Goal: Task Accomplishment & Management: Use online tool/utility

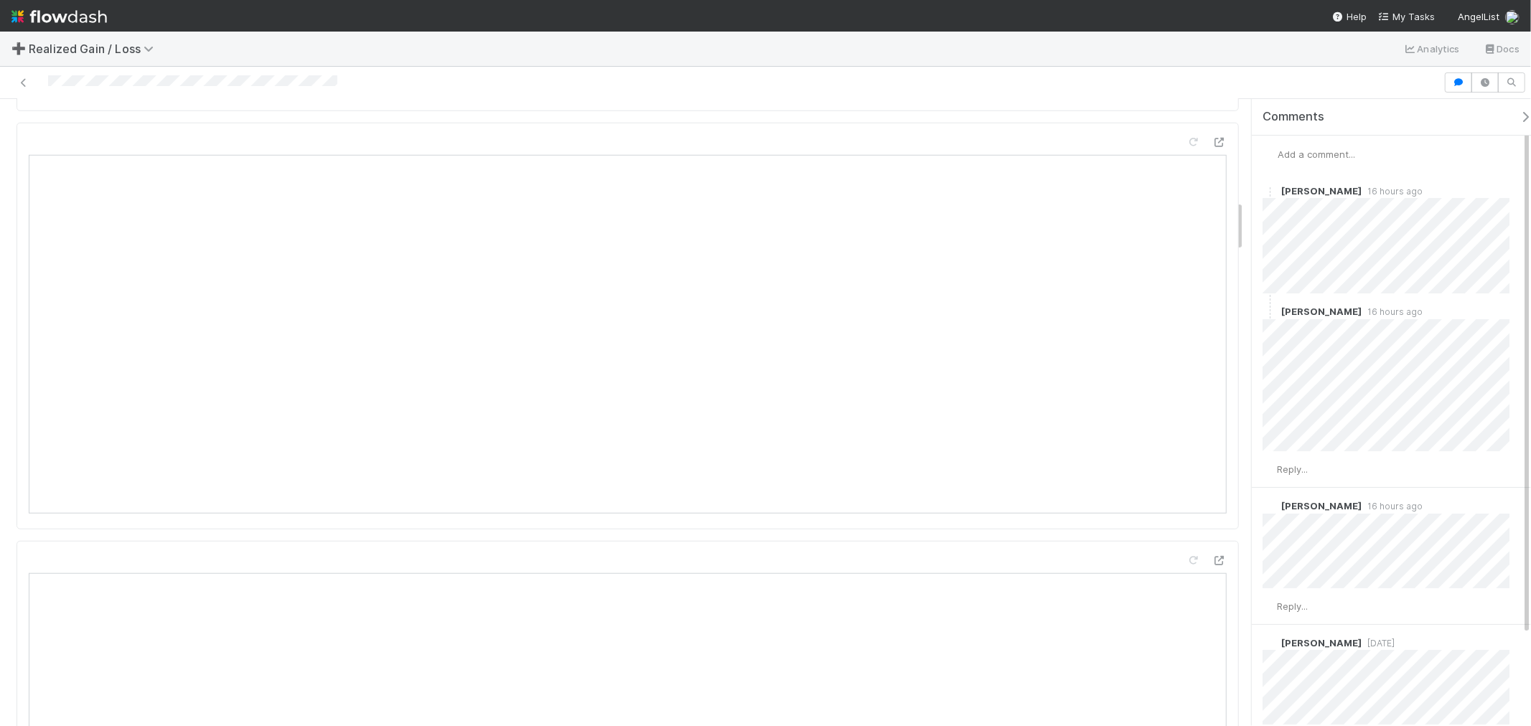
scroll to position [1355, 0]
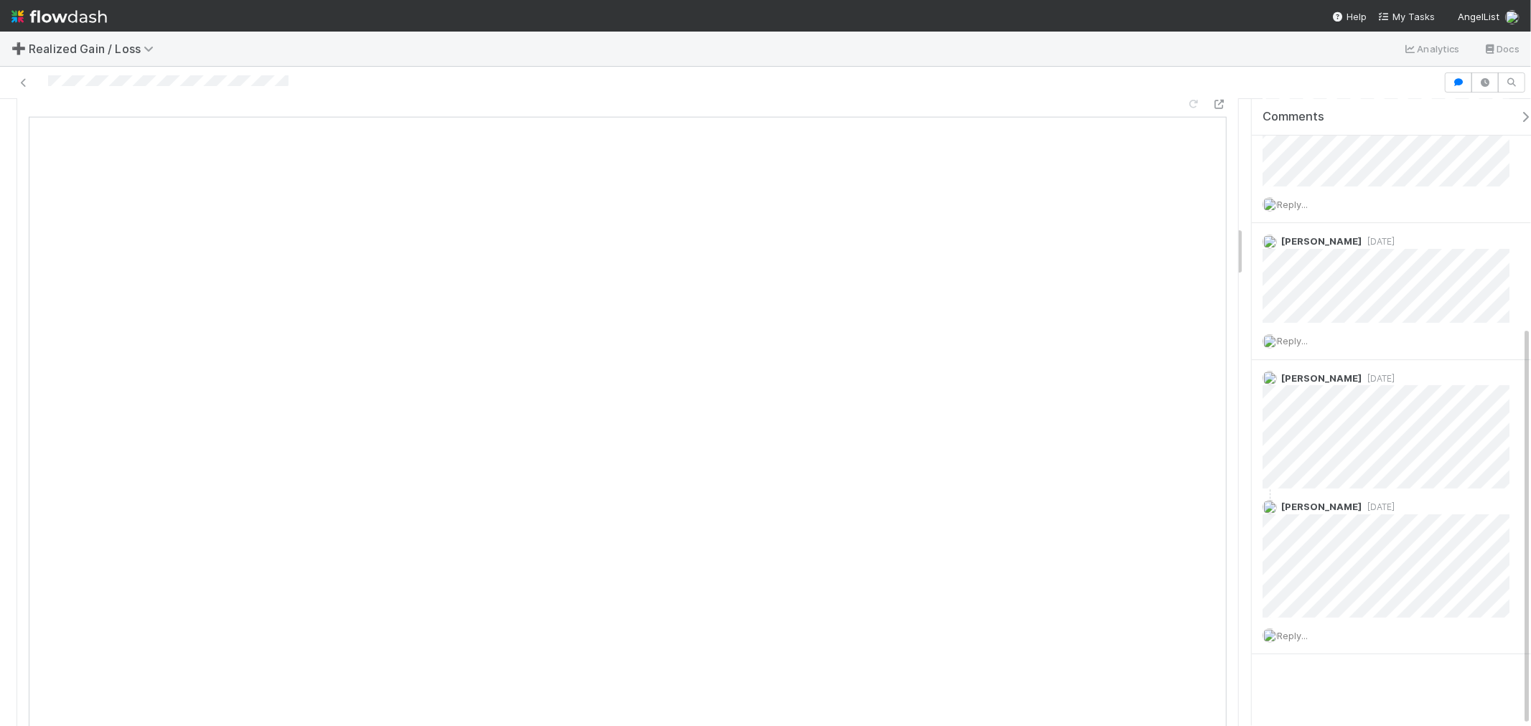
scroll to position [1675, 0]
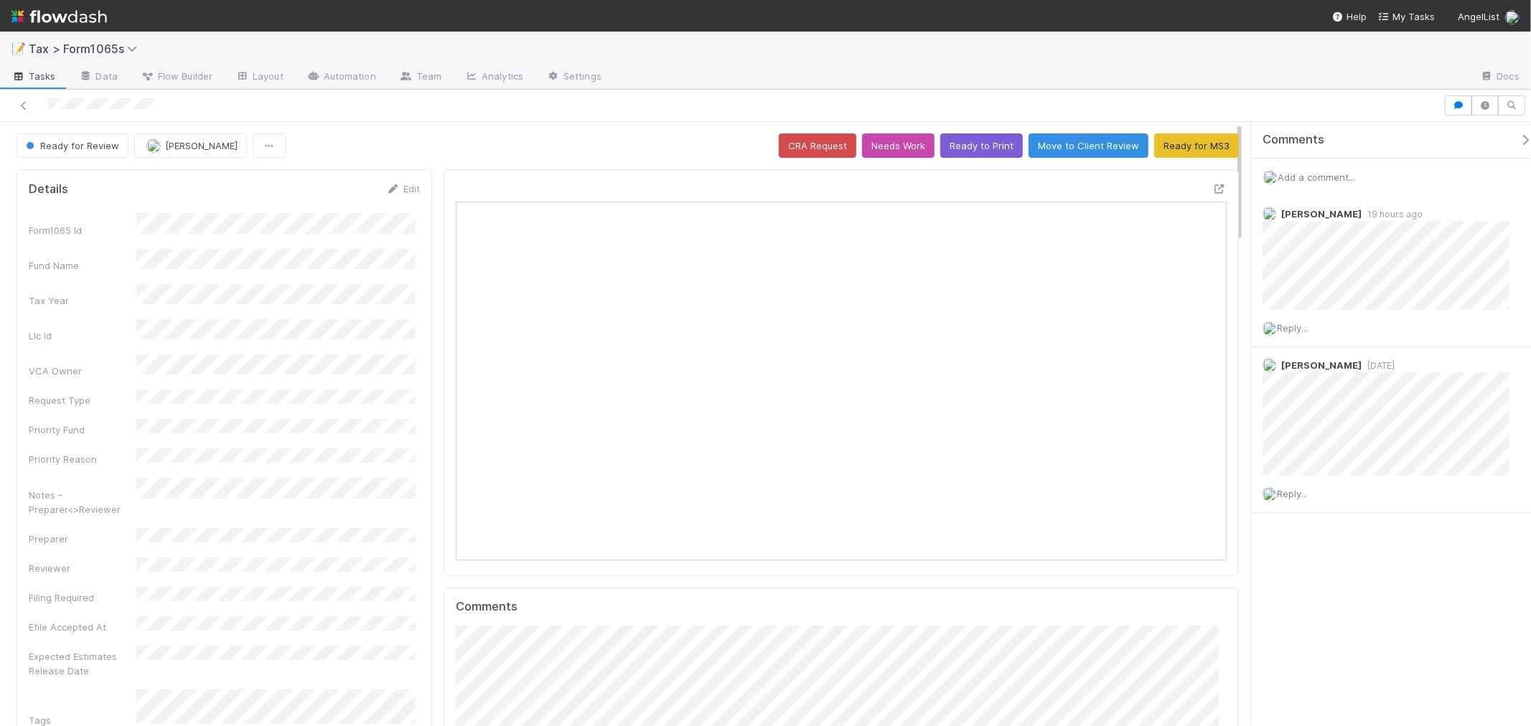
scroll to position [11, 12]
click at [1348, 172] on span "Add a comment..." at bounding box center [1317, 177] width 78 height 11
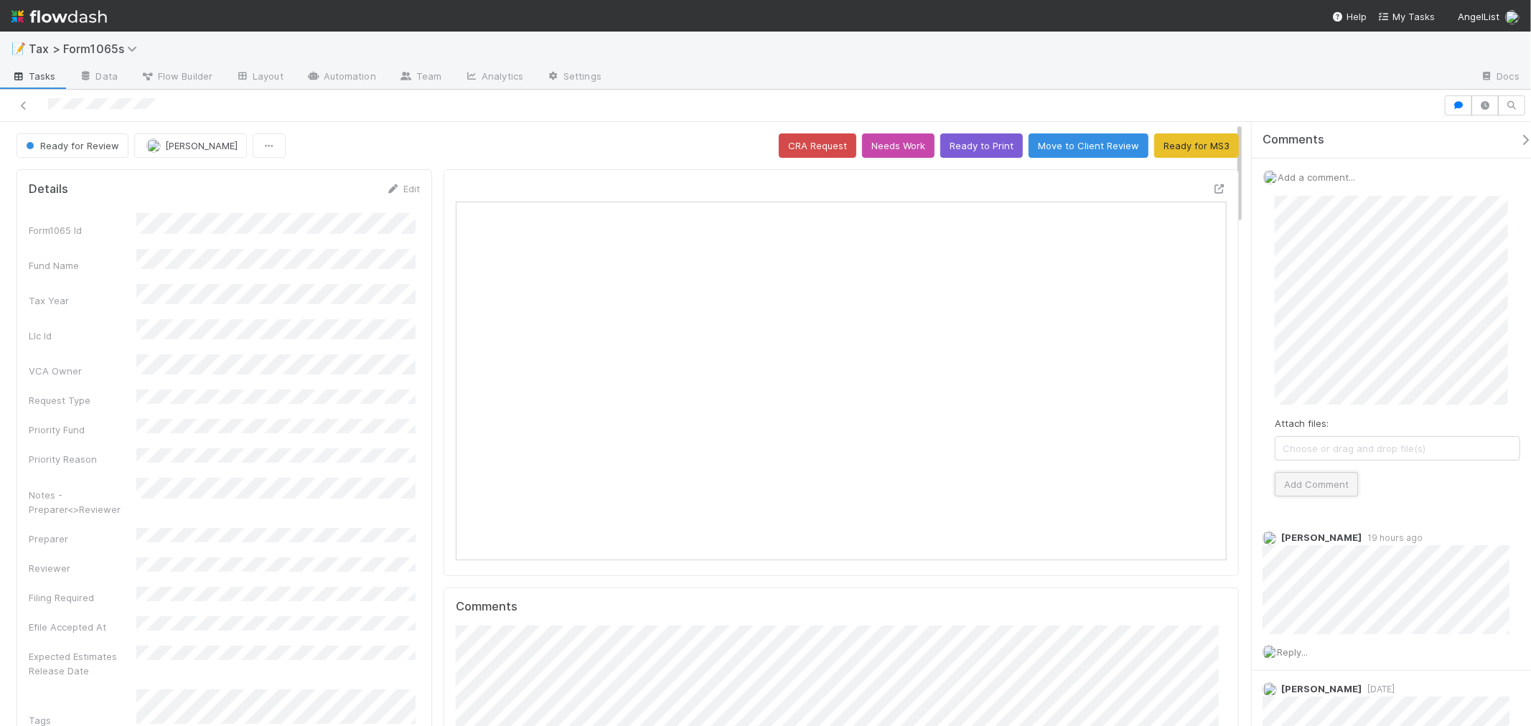
click at [1309, 482] on button "Add Comment" at bounding box center [1316, 484] width 83 height 24
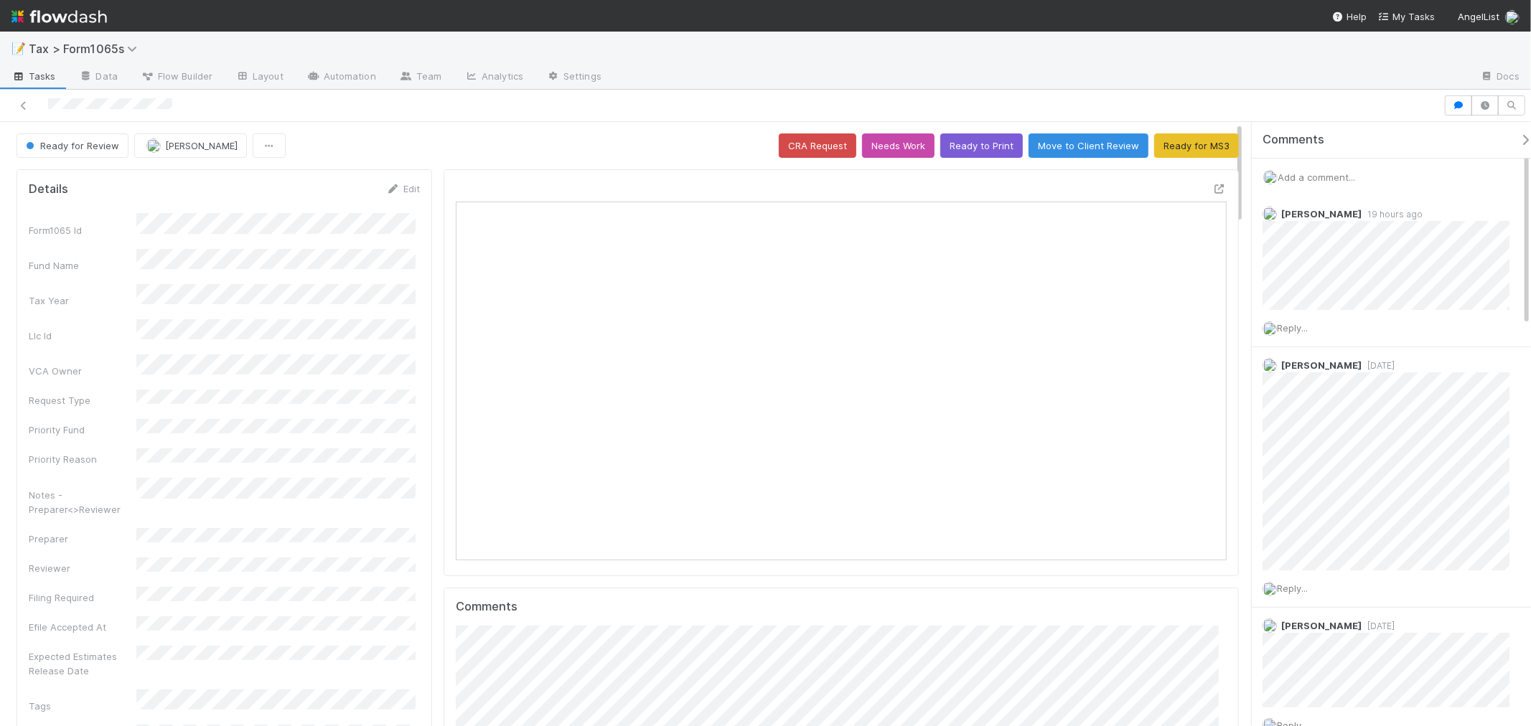
click at [1332, 178] on span "Add a comment..." at bounding box center [1317, 177] width 78 height 11
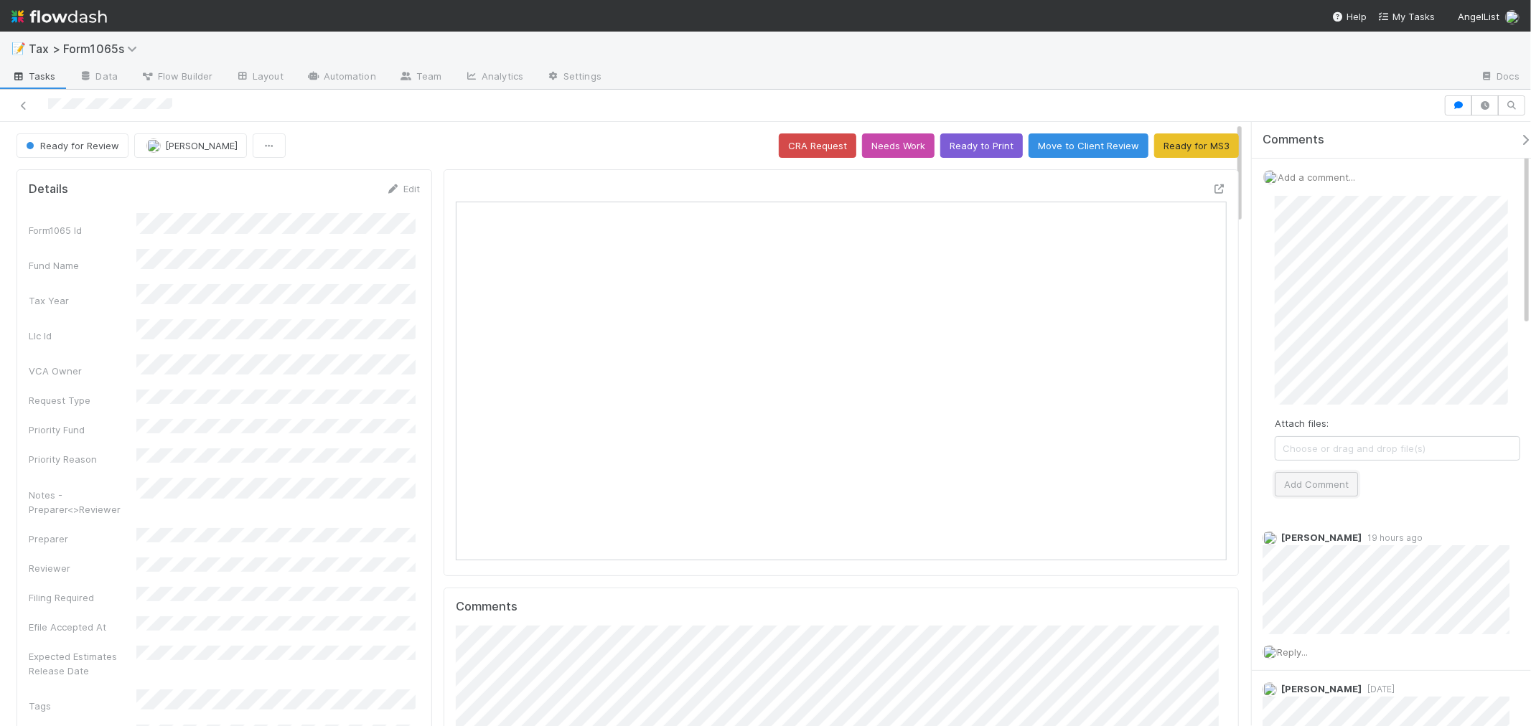
click at [1350, 484] on button "Add Comment" at bounding box center [1316, 484] width 83 height 24
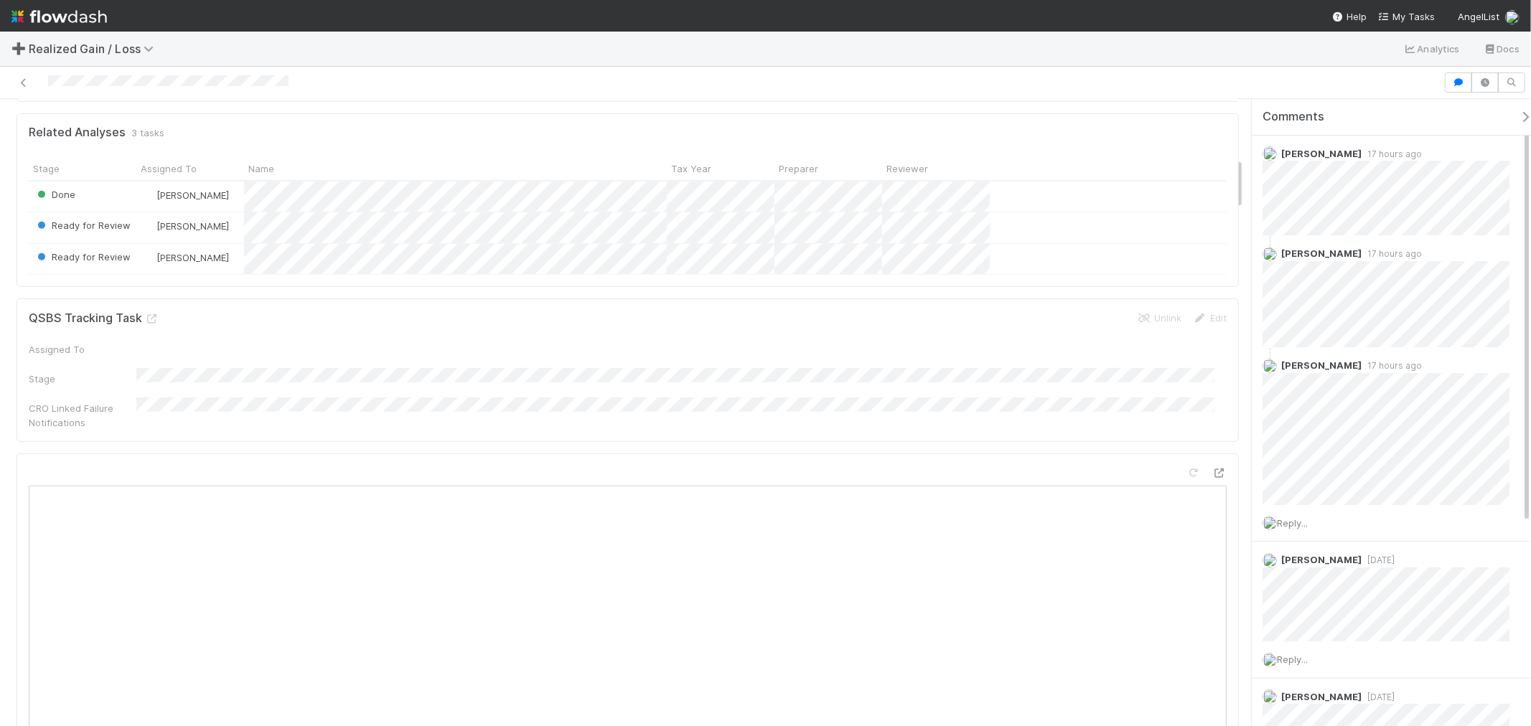
scroll to position [718, 0]
click at [1212, 477] on icon at bounding box center [1219, 481] width 14 height 9
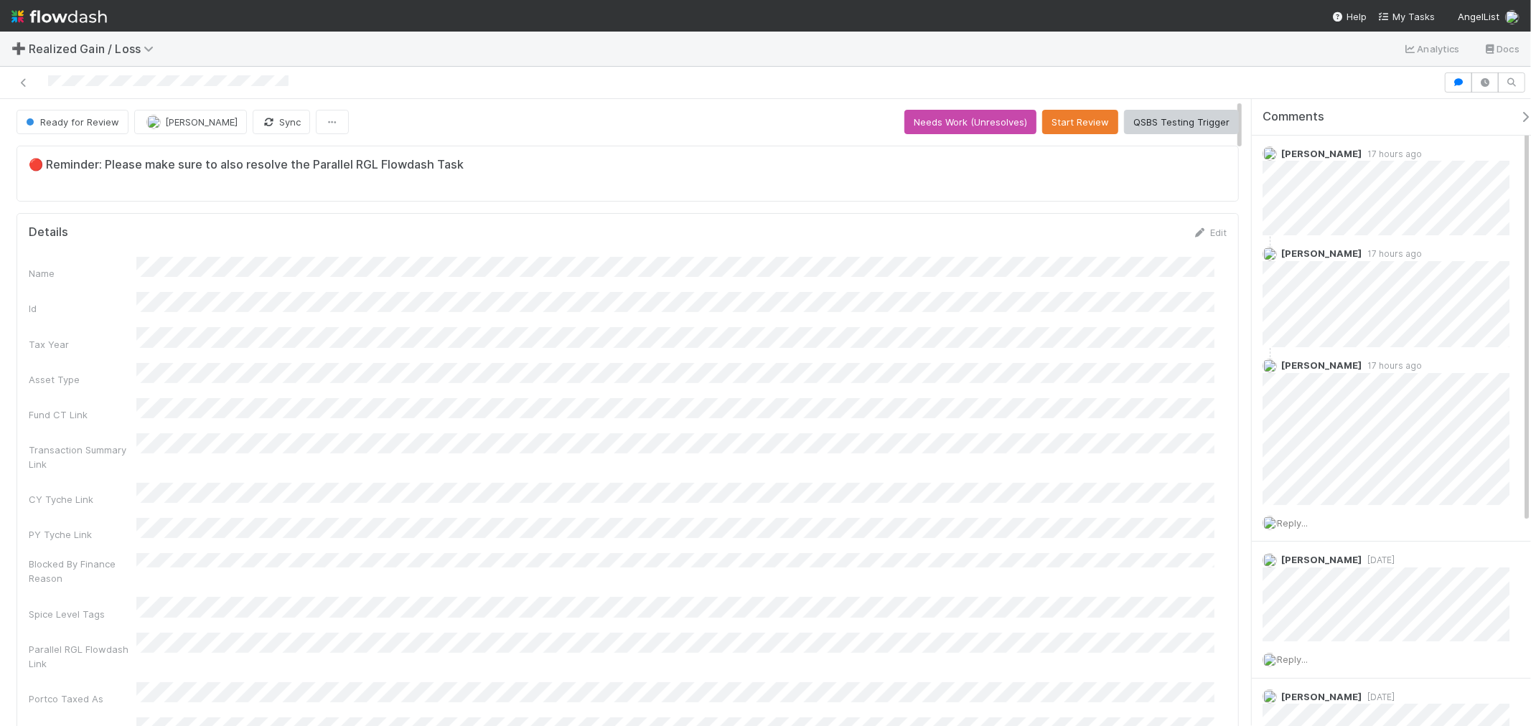
scroll to position [0, 0]
click at [1064, 130] on button "Start Review" at bounding box center [1080, 123] width 76 height 24
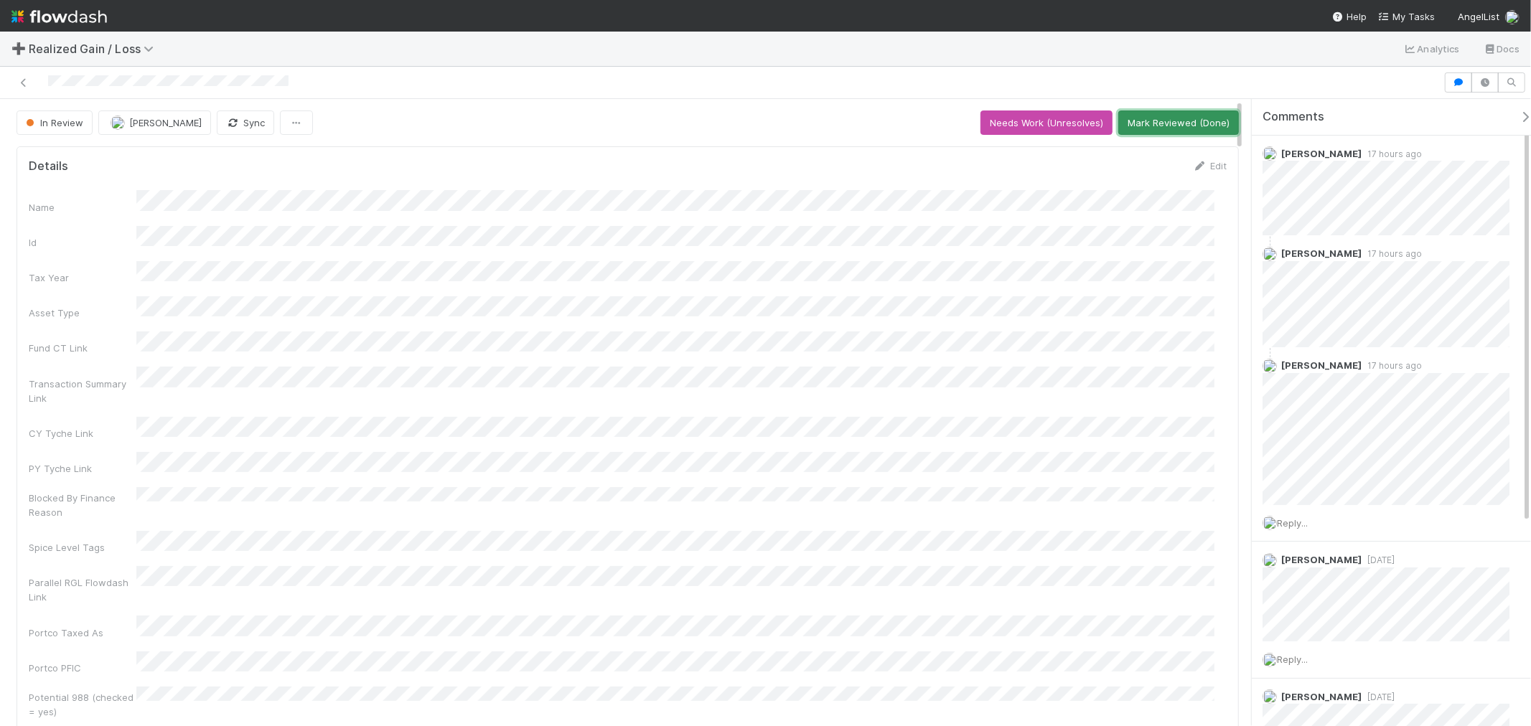
click at [1145, 120] on button "Mark Reviewed (Done)" at bounding box center [1178, 123] width 121 height 24
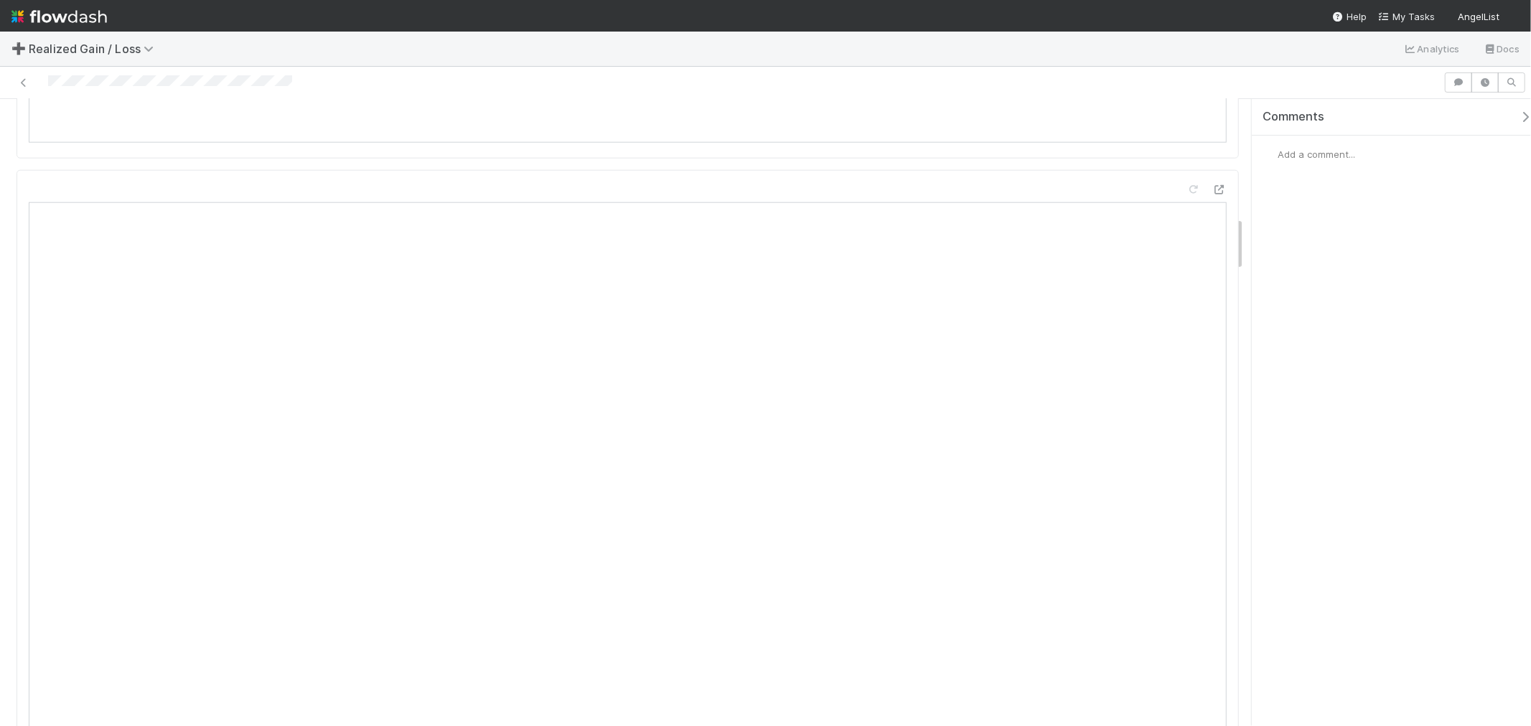
scroll to position [1436, 0]
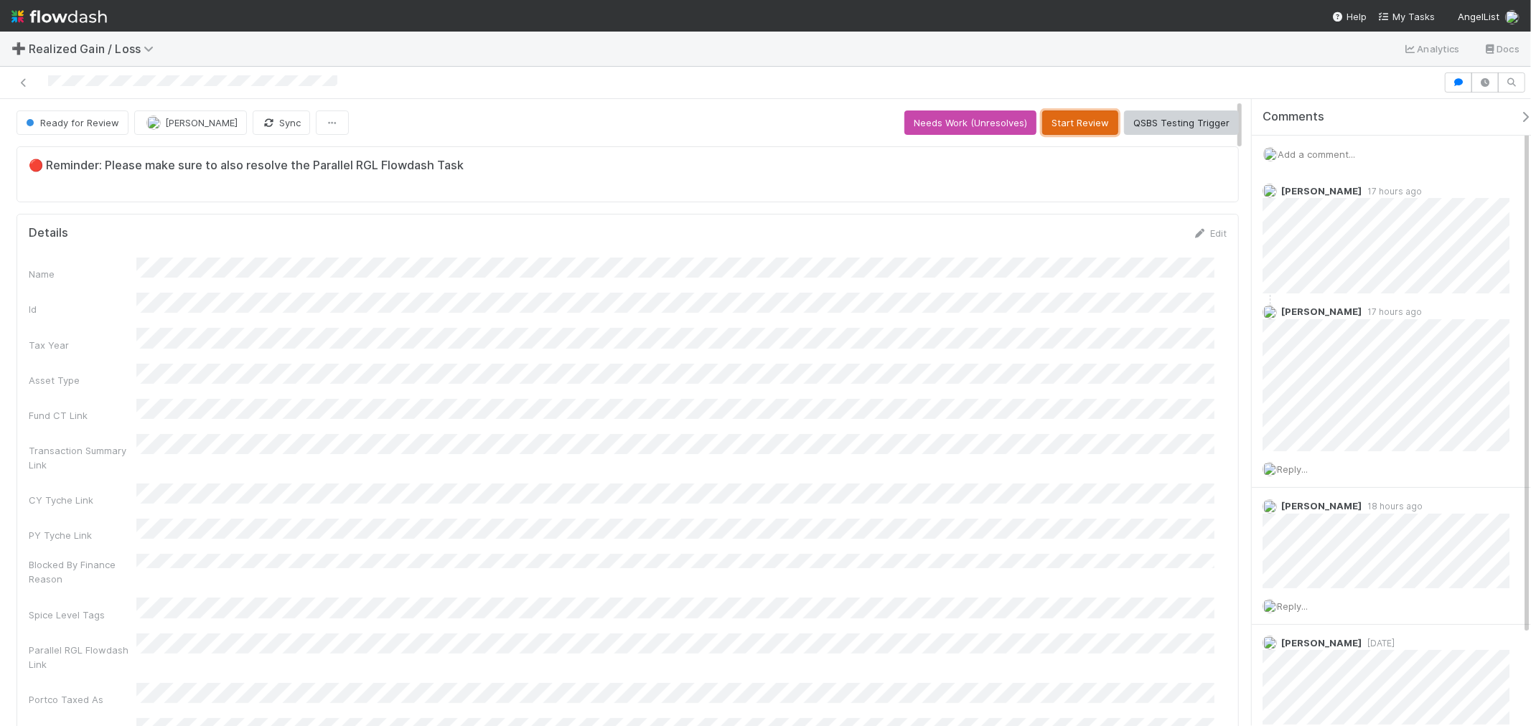
click at [1077, 131] on button "Start Review" at bounding box center [1080, 123] width 76 height 24
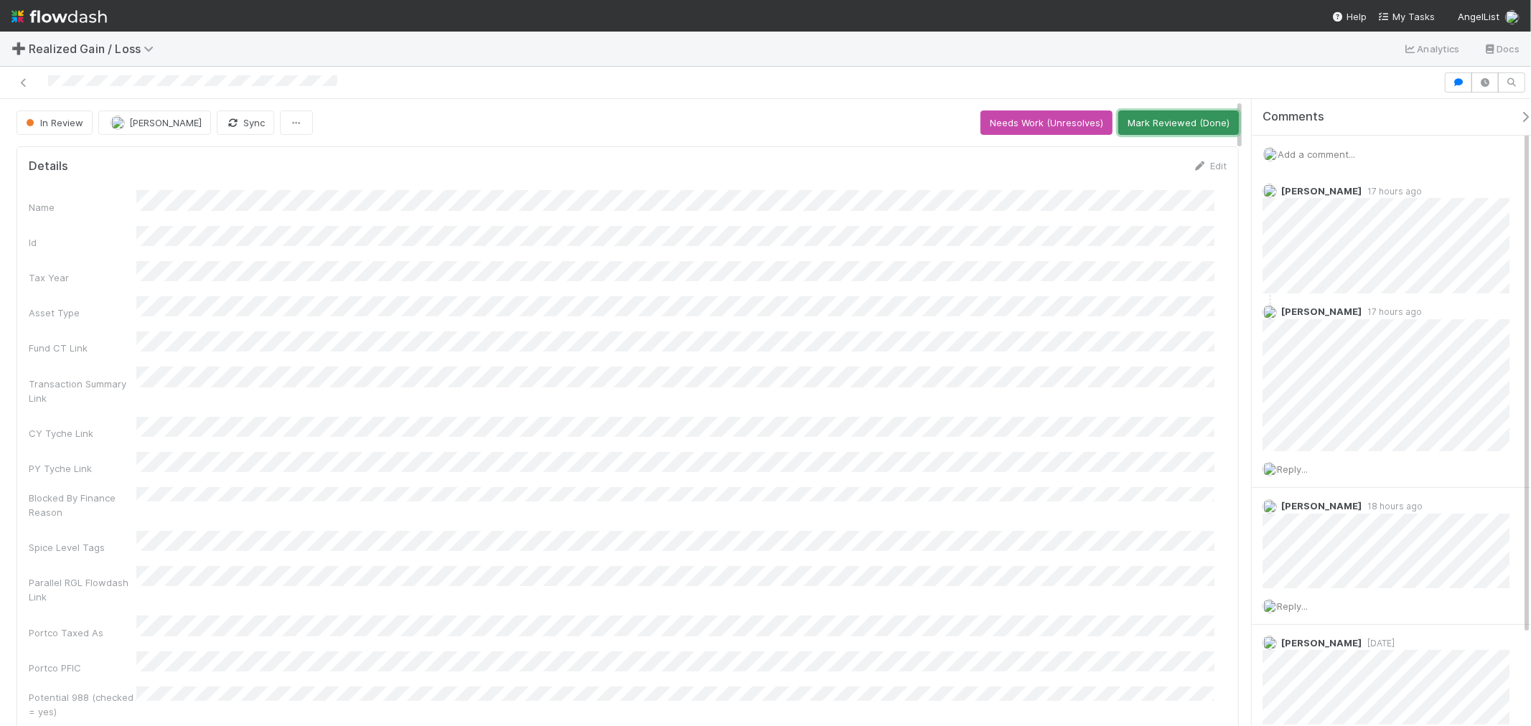
click at [1159, 117] on button "Mark Reviewed (Done)" at bounding box center [1178, 123] width 121 height 24
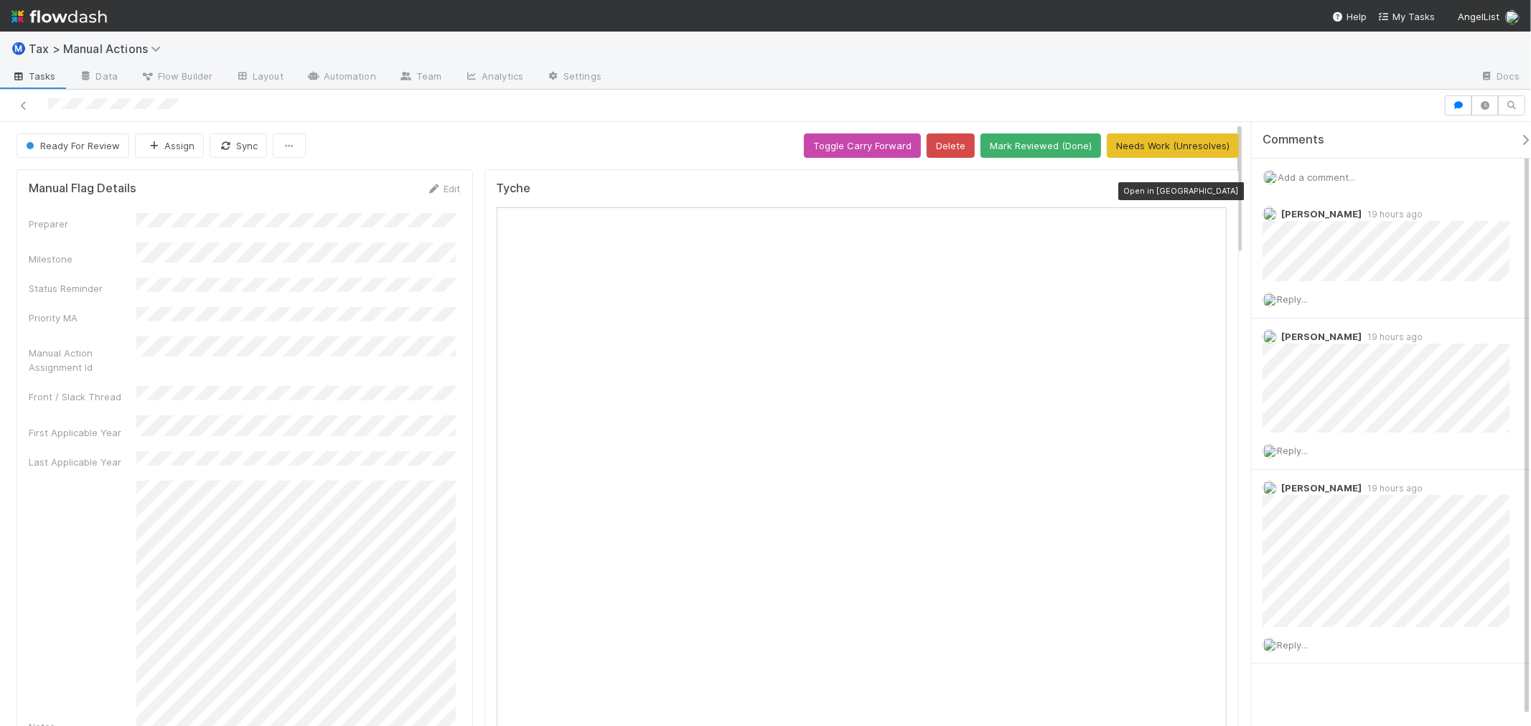
click at [1212, 195] on icon at bounding box center [1219, 191] width 14 height 9
